Goal: Book appointment/travel/reservation

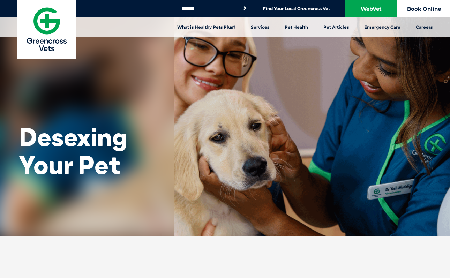
click at [427, 12] on link "Book Online" at bounding box center [424, 8] width 52 height 17
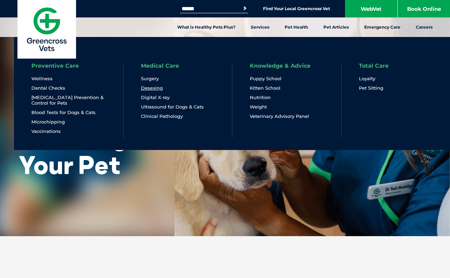
click at [155, 89] on link "Desexing" at bounding box center [152, 88] width 22 height 6
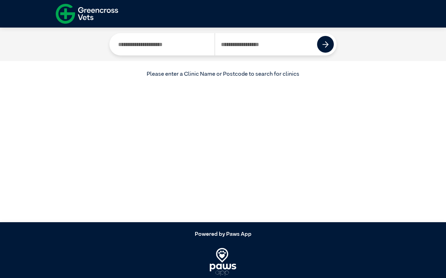
click at [178, 45] on input "Search by Clinic Name" at bounding box center [163, 44] width 103 height 22
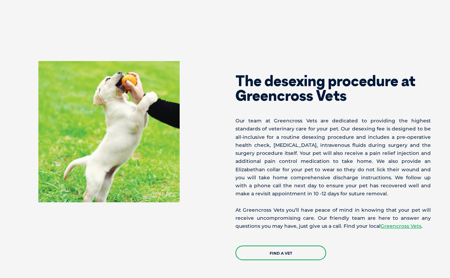
scroll to position [1238, 0]
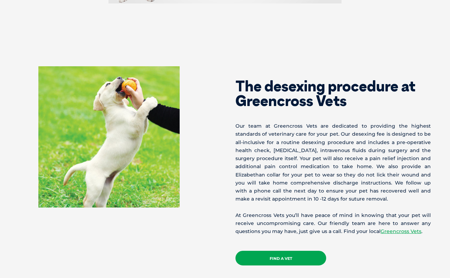
click at [291, 251] on link "Find a Vet" at bounding box center [280, 258] width 91 height 15
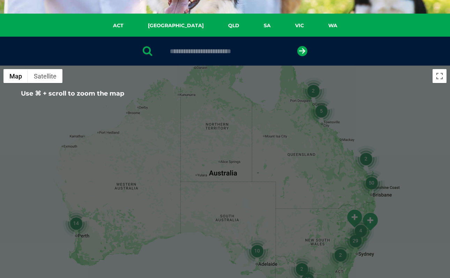
scroll to position [41, 0]
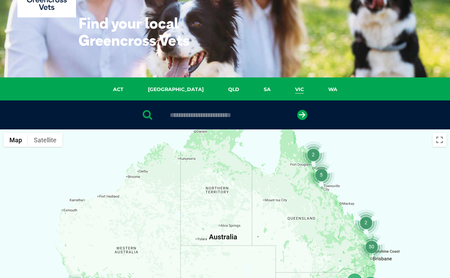
click at [283, 90] on link "VIC" at bounding box center [299, 89] width 33 height 8
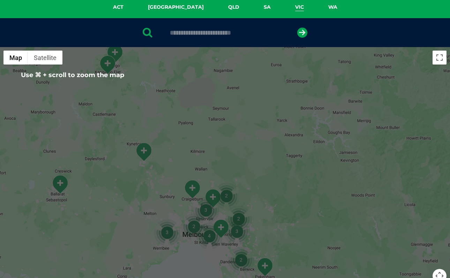
scroll to position [47, 0]
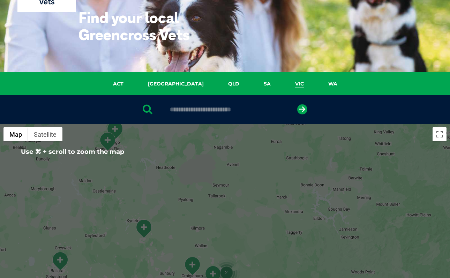
click at [201, 108] on input "text" at bounding box center [224, 109] width 117 height 7
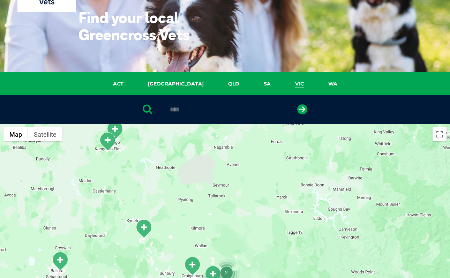
type input "****"
click at [302, 109] on button "submit" at bounding box center [302, 109] width 10 height 10
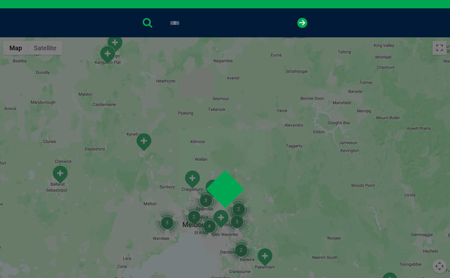
scroll to position [136, 0]
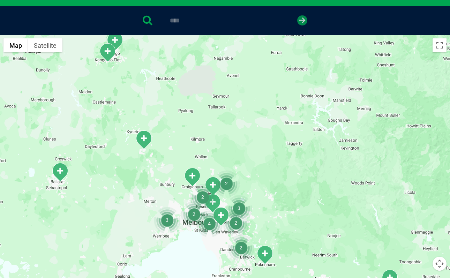
click at [304, 22] on icon "submit" at bounding box center [302, 20] width 10 height 10
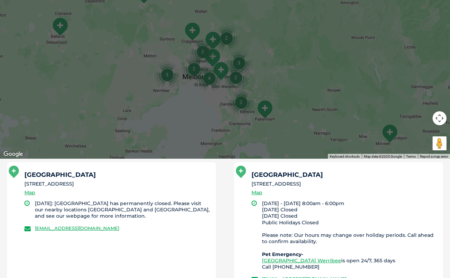
scroll to position [285, 0]
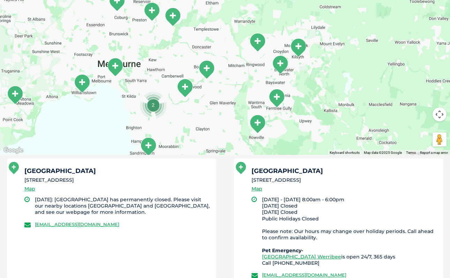
click at [177, 69] on div at bounding box center [225, 20] width 450 height 269
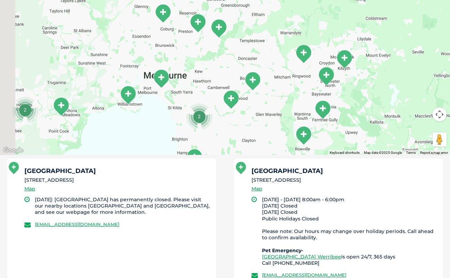
drag, startPoint x: 177, startPoint y: 69, endPoint x: 240, endPoint y: 87, distance: 66.1
click at [240, 87] on div at bounding box center [225, 20] width 450 height 269
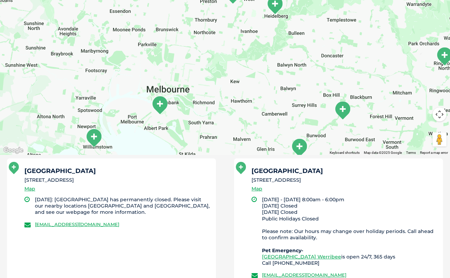
drag, startPoint x: 179, startPoint y: 106, endPoint x: 200, endPoint y: 95, distance: 23.4
click at [200, 95] on div at bounding box center [225, 20] width 450 height 269
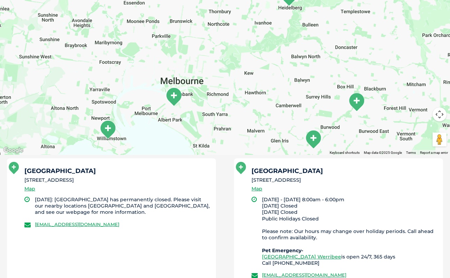
click at [178, 96] on img "South Melbourne" at bounding box center [173, 96] width 17 height 19
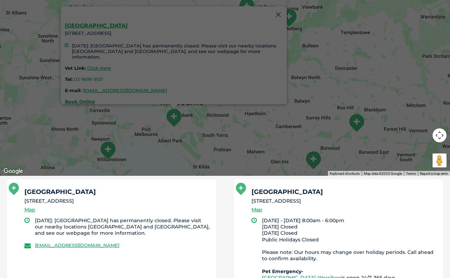
scroll to position [274, 0]
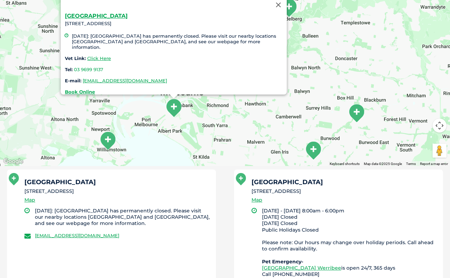
click at [14, 177] on icon at bounding box center [14, 179] width 10 height 12
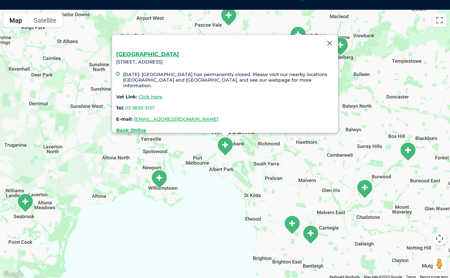
scroll to position [160, 0]
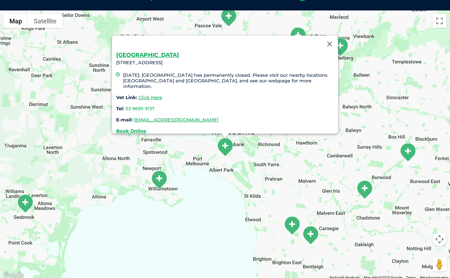
click at [225, 145] on img "South Melbourne" at bounding box center [224, 146] width 17 height 19
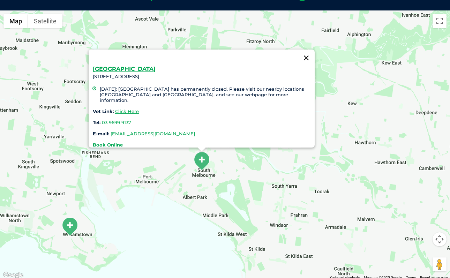
click at [308, 50] on button "Close" at bounding box center [306, 58] width 17 height 17
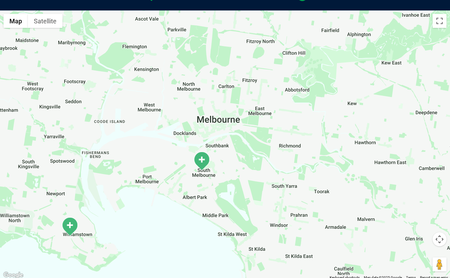
click at [205, 161] on img "South Melbourne" at bounding box center [201, 160] width 17 height 19
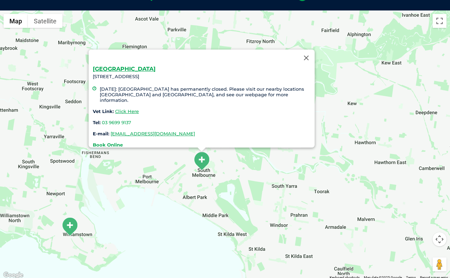
click at [115, 142] on strong "Book Online" at bounding box center [108, 145] width 30 height 6
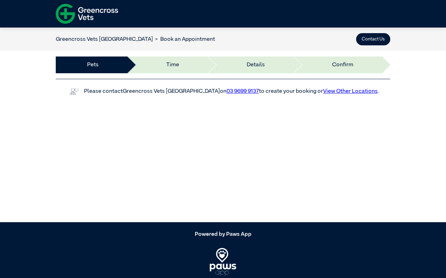
click at [172, 63] on li "Time" at bounding box center [167, 65] width 81 height 17
click at [78, 90] on img at bounding box center [73, 91] width 13 height 11
